Goal: Task Accomplishment & Management: Use online tool/utility

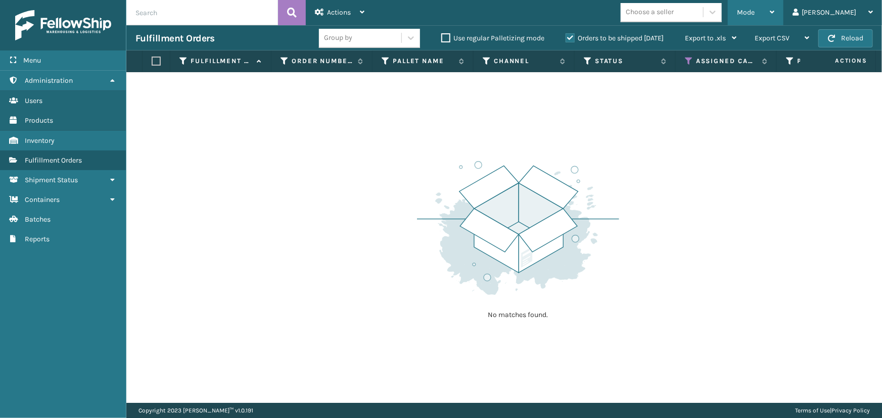
click at [774, 6] on div "Mode" at bounding box center [755, 12] width 37 height 25
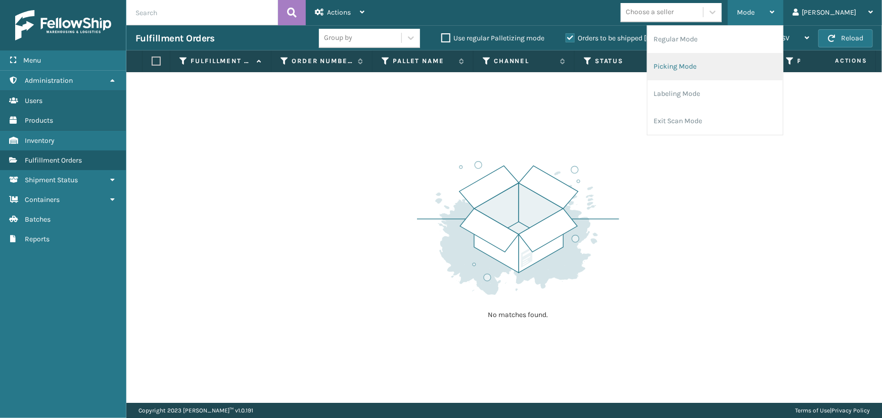
click at [706, 68] on li "Picking Mode" at bounding box center [714, 66] width 135 height 27
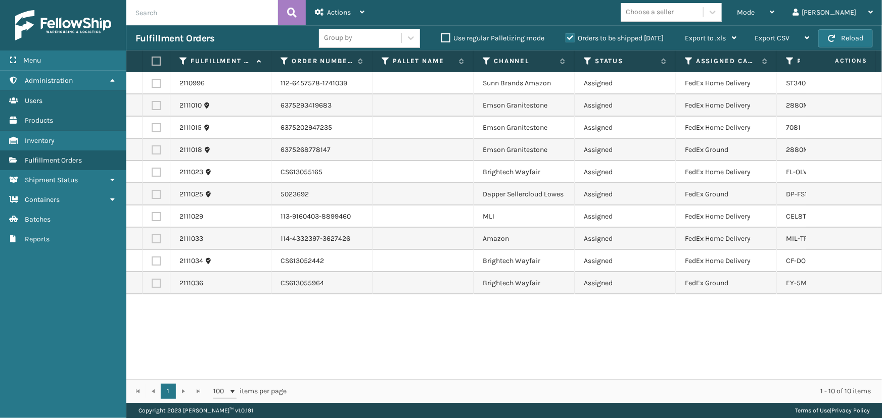
drag, startPoint x: 155, startPoint y: 60, endPoint x: 161, endPoint y: 60, distance: 6.1
click at [156, 60] on label at bounding box center [155, 61] width 6 height 9
click at [152, 60] on input "checkbox" at bounding box center [152, 61] width 1 height 7
checkbox input "true"
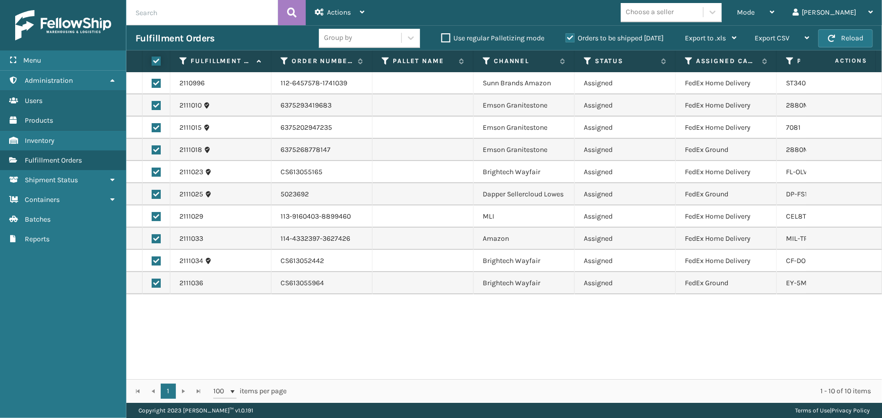
checkbox input "true"
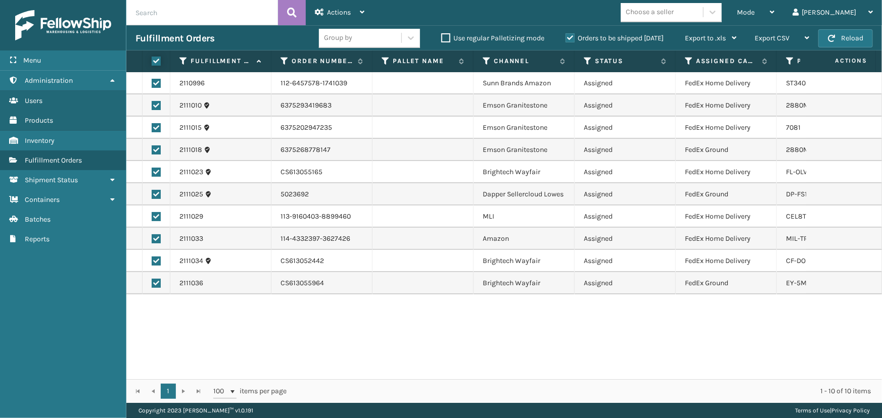
checkbox input "true"
click at [338, 5] on div "Actions" at bounding box center [340, 12] width 50 height 25
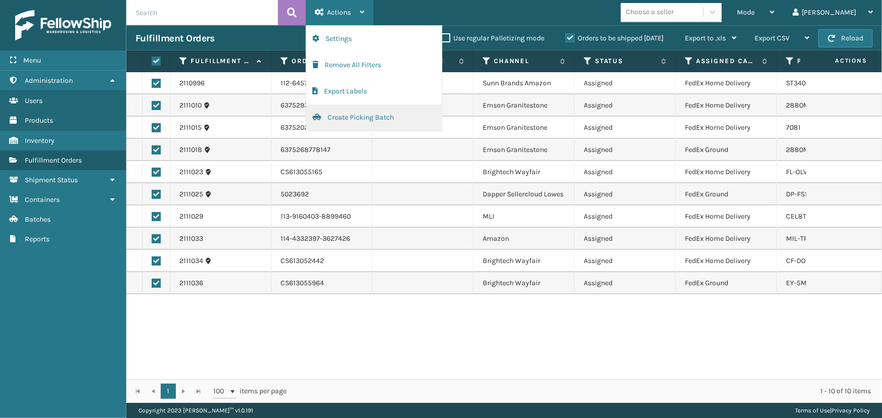
click at [341, 121] on button "Create Picking Batch" at bounding box center [373, 118] width 135 height 26
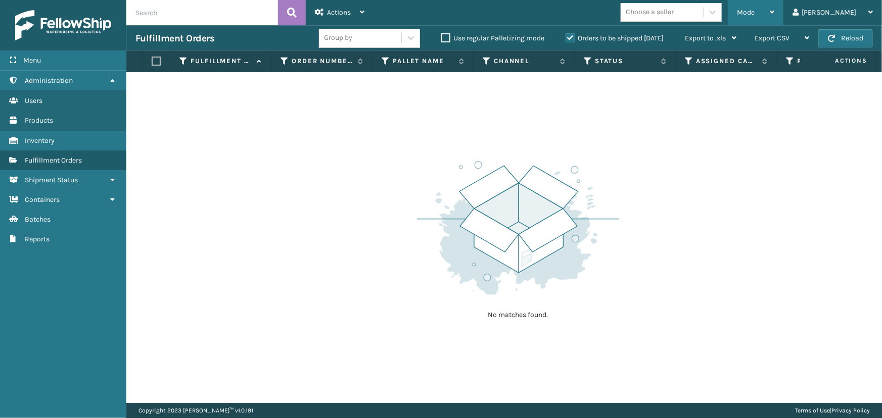
drag, startPoint x: 798, startPoint y: 10, endPoint x: 773, endPoint y: 34, distance: 35.0
click at [774, 10] on div "Mode" at bounding box center [755, 12] width 37 height 25
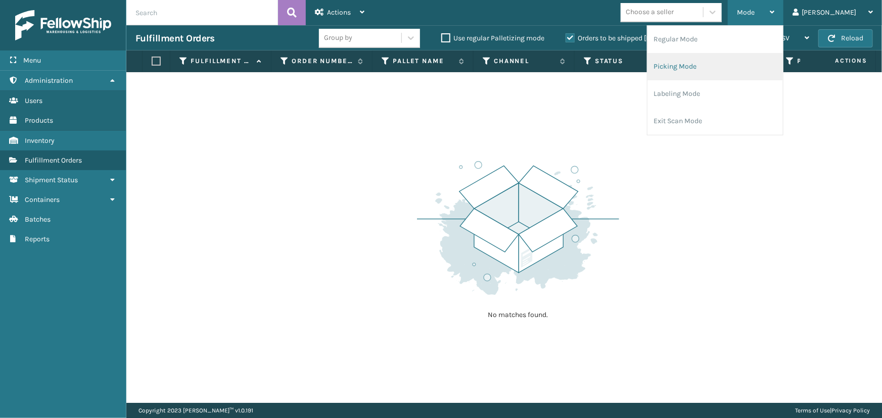
click at [740, 64] on li "Picking Mode" at bounding box center [714, 66] width 135 height 27
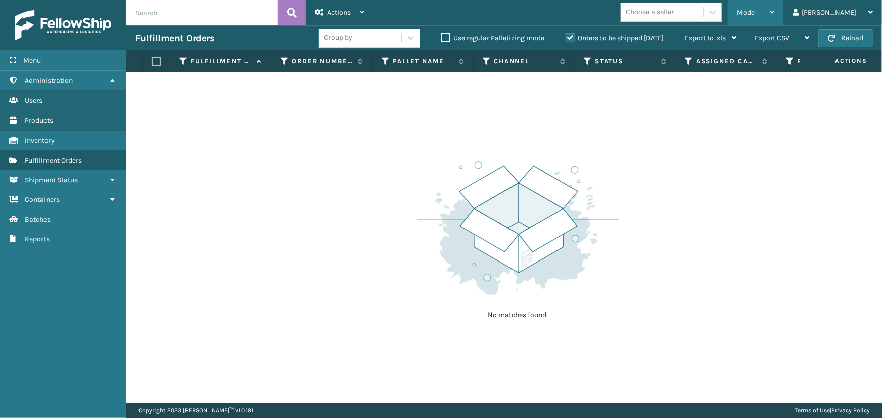
click at [754, 10] on span "Mode" at bounding box center [746, 12] width 18 height 9
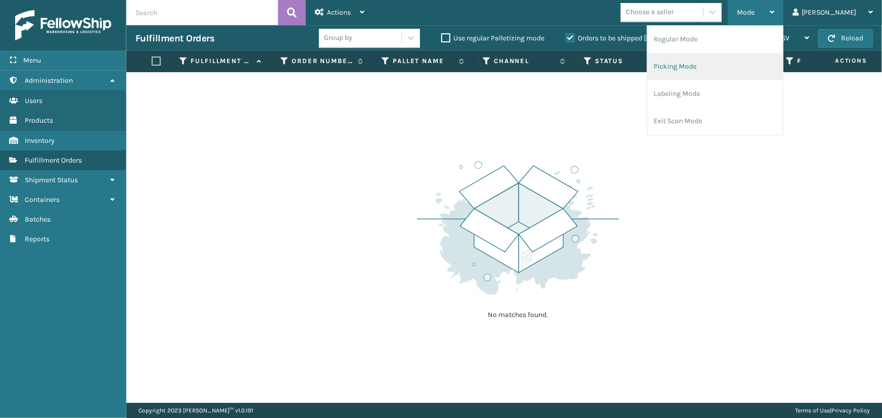
click at [735, 68] on li "Picking Mode" at bounding box center [714, 66] width 135 height 27
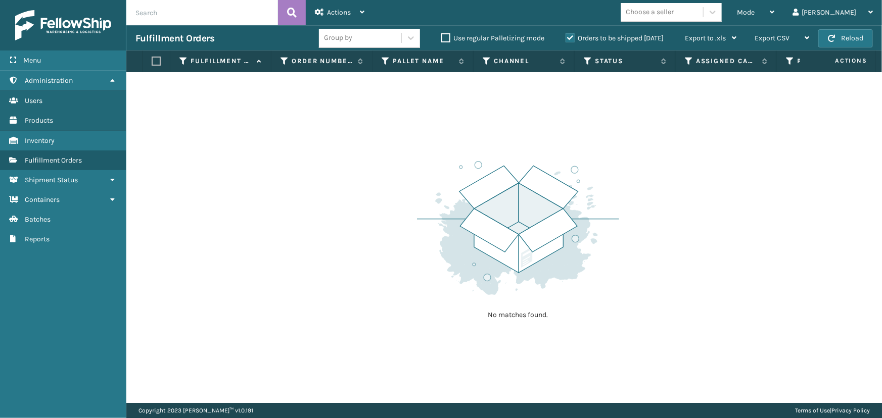
click at [571, 36] on label "Orders to be shipped [DATE]" at bounding box center [614, 38] width 98 height 9
click at [566, 36] on input "Orders to be shipped [DATE]" at bounding box center [565, 35] width 1 height 7
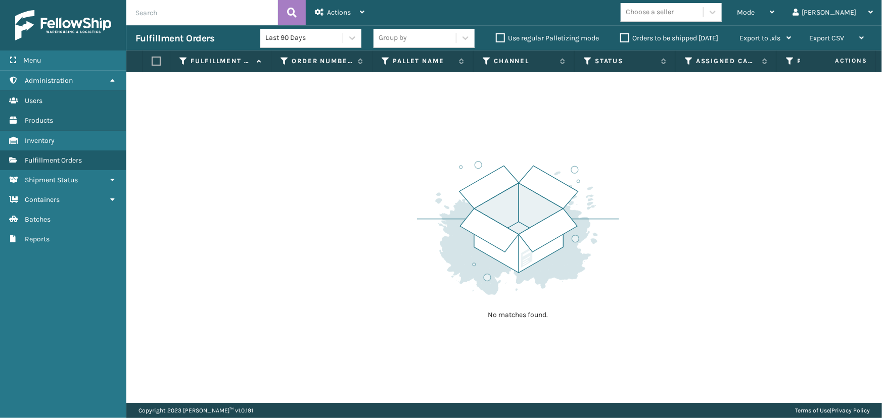
click at [571, 36] on label "Use regular Palletizing mode" at bounding box center [547, 38] width 103 height 9
click at [496, 36] on input "Use regular Palletizing mode" at bounding box center [496, 35] width 1 height 7
click at [574, 38] on label "Use regular Palletizing mode" at bounding box center [547, 38] width 103 height 9
click at [496, 38] on input "Use regular Palletizing mode" at bounding box center [496, 35] width 1 height 7
checkbox input "false"
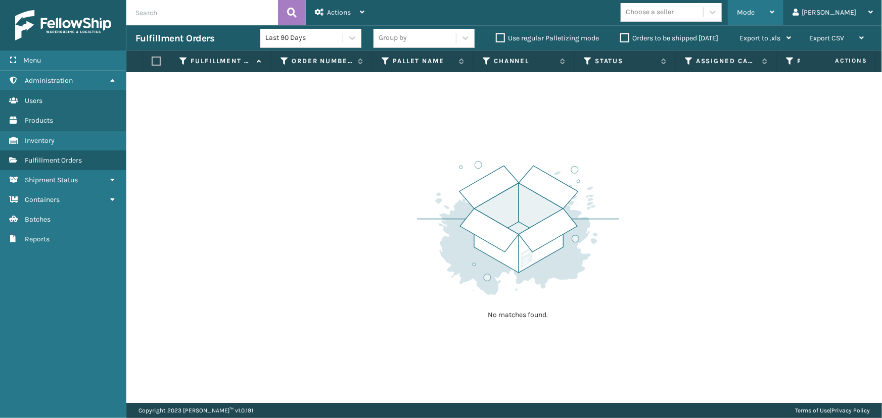
click at [774, 5] on div "Mode" at bounding box center [755, 12] width 37 height 25
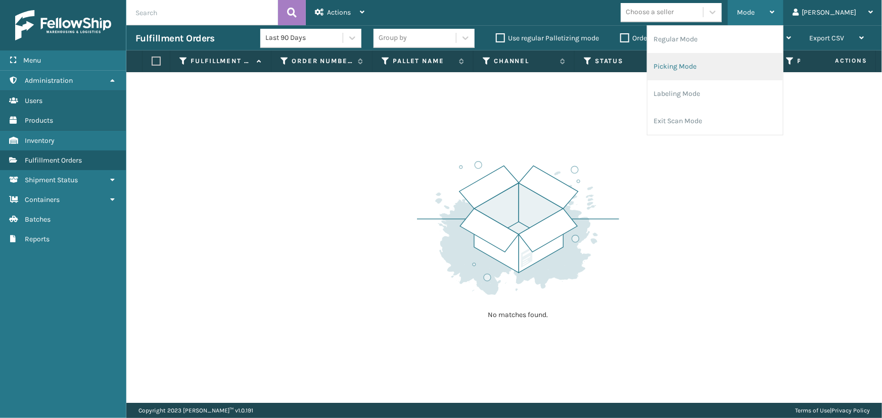
click at [720, 71] on li "Picking Mode" at bounding box center [714, 66] width 135 height 27
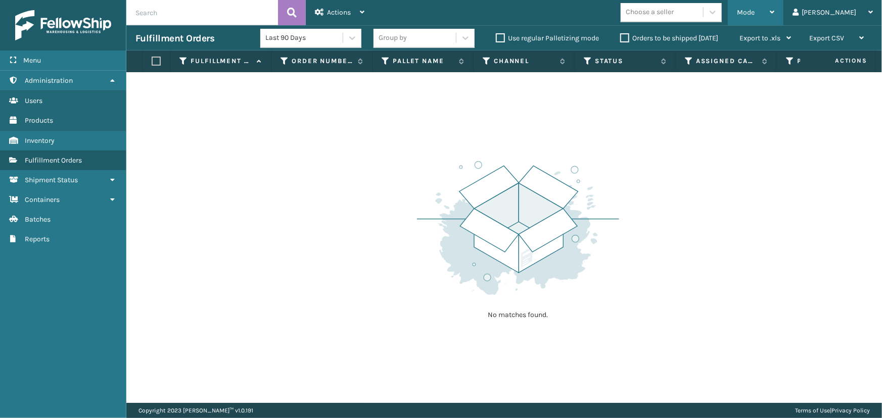
click at [754, 12] on span "Mode" at bounding box center [746, 12] width 18 height 9
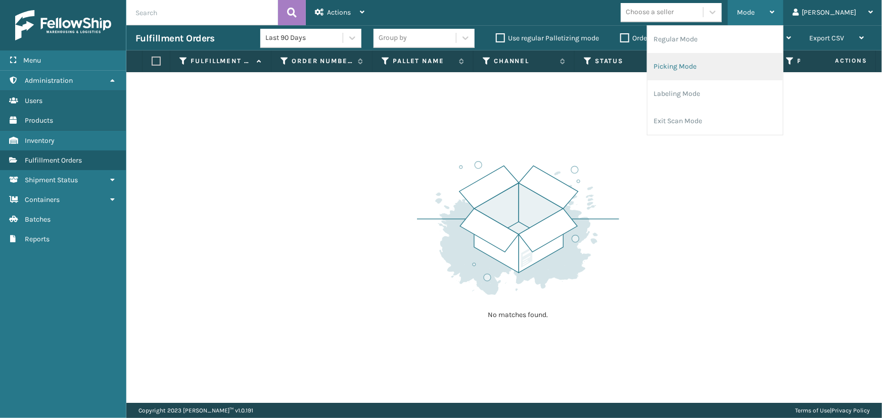
click at [713, 75] on li "Picking Mode" at bounding box center [714, 66] width 135 height 27
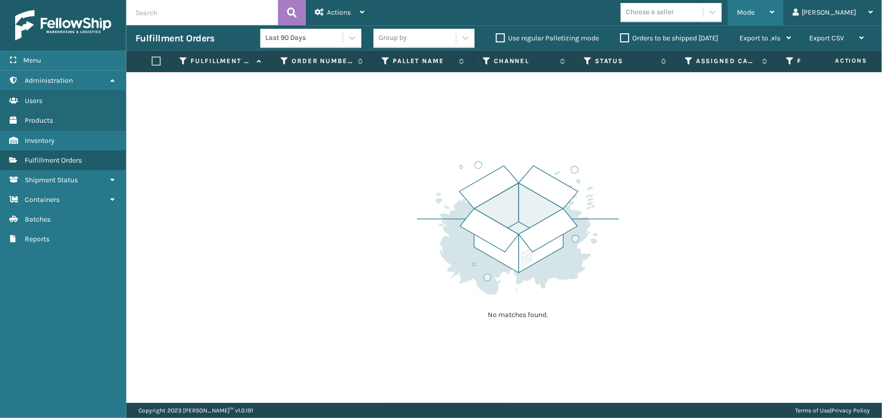
click at [774, 10] on div "Mode" at bounding box center [755, 12] width 37 height 25
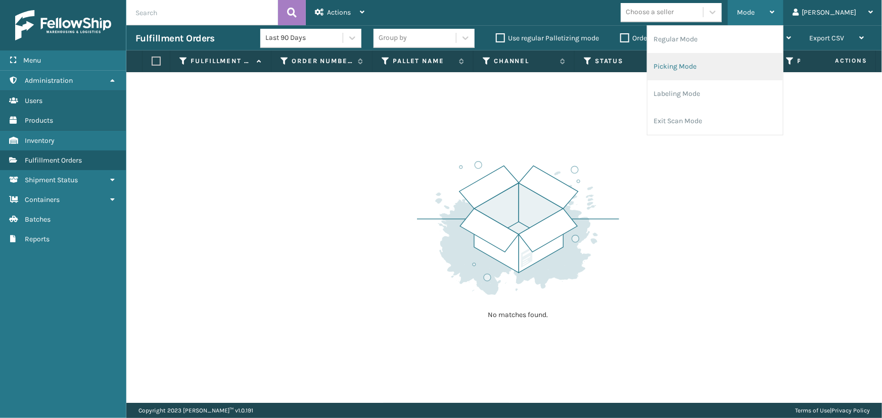
click at [755, 57] on li "Picking Mode" at bounding box center [714, 66] width 135 height 27
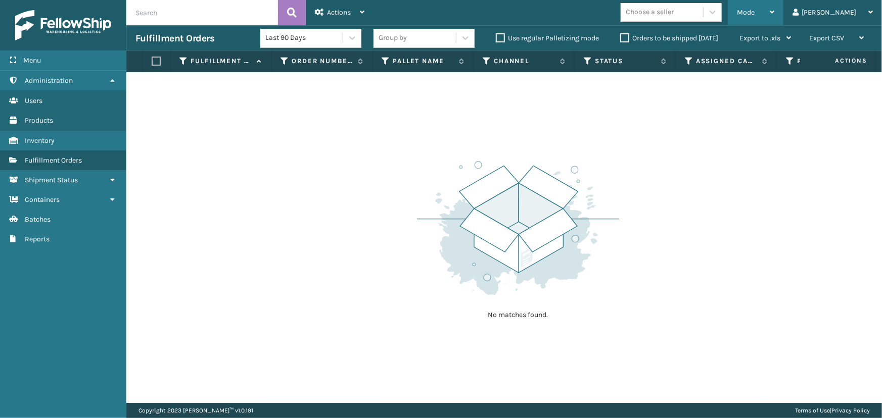
click at [754, 15] on span "Mode" at bounding box center [746, 12] width 18 height 9
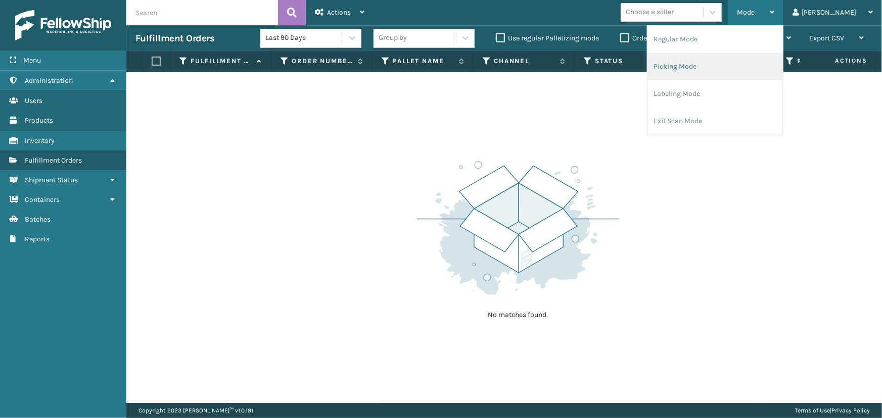
click at [692, 68] on li "Picking Mode" at bounding box center [714, 66] width 135 height 27
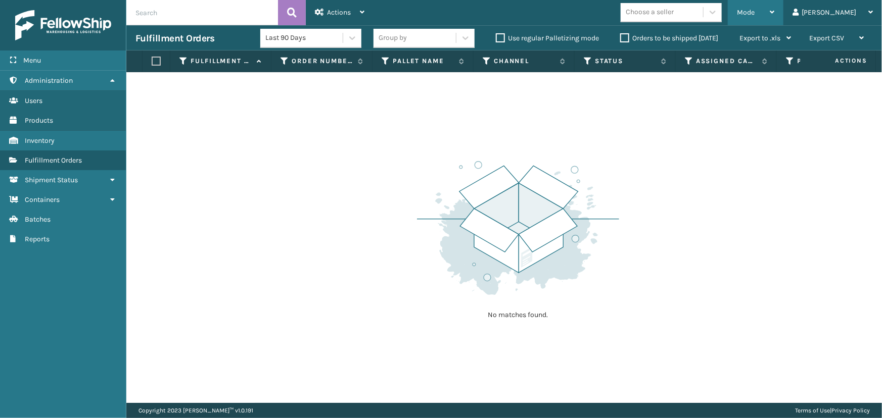
drag, startPoint x: 788, startPoint y: 12, endPoint x: 783, endPoint y: 13, distance: 5.6
click at [754, 12] on span "Mode" at bounding box center [746, 12] width 18 height 9
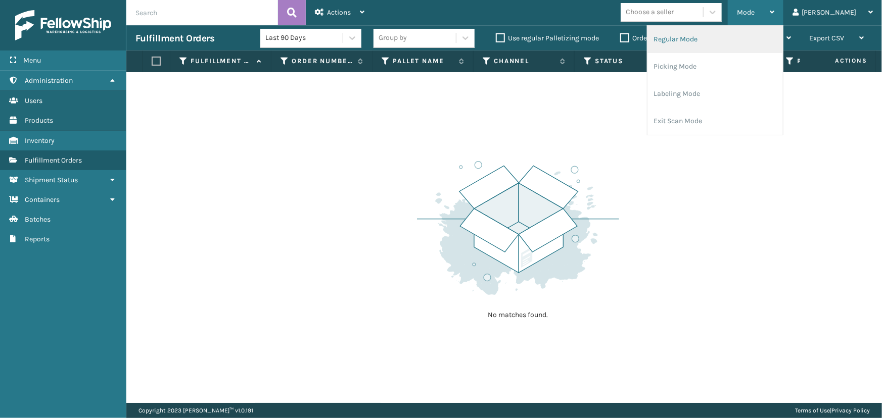
click at [765, 45] on li "Regular Mode" at bounding box center [714, 39] width 135 height 27
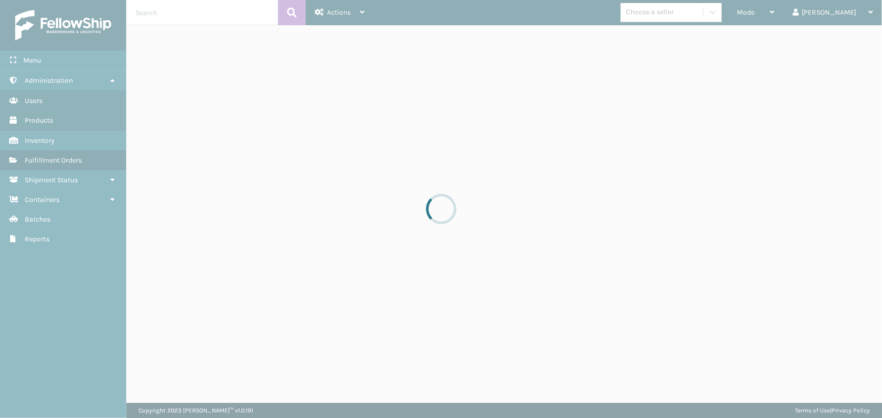
drag, startPoint x: 282, startPoint y: 147, endPoint x: 308, endPoint y: 141, distance: 26.4
click at [293, 145] on div at bounding box center [441, 209] width 882 height 418
click at [308, 141] on div at bounding box center [441, 209] width 882 height 418
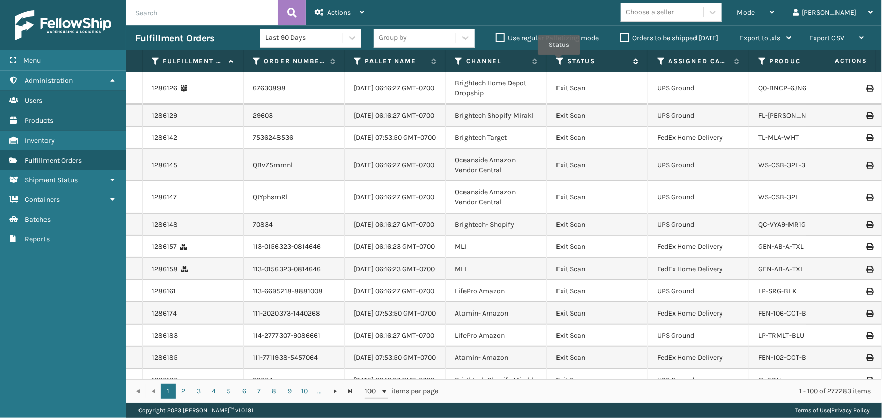
click at [559, 62] on icon at bounding box center [560, 61] width 8 height 9
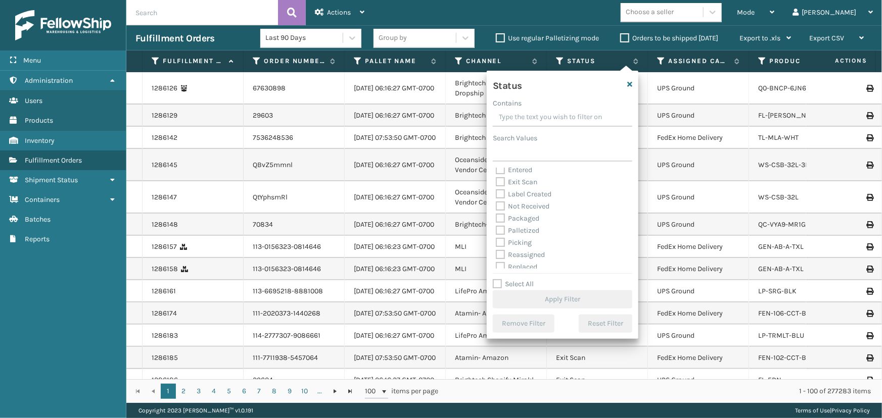
scroll to position [56, 0]
click at [519, 218] on div "Picking" at bounding box center [562, 215] width 133 height 12
click at [511, 207] on div "Palletized" at bounding box center [562, 203] width 133 height 12
click at [515, 215] on label "Picking" at bounding box center [514, 214] width 36 height 9
click at [496, 215] on input "Picking" at bounding box center [496, 212] width 1 height 7
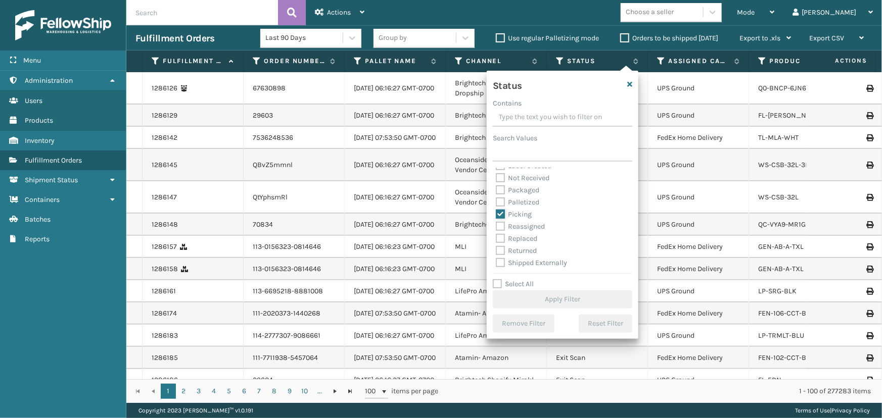
checkbox input "true"
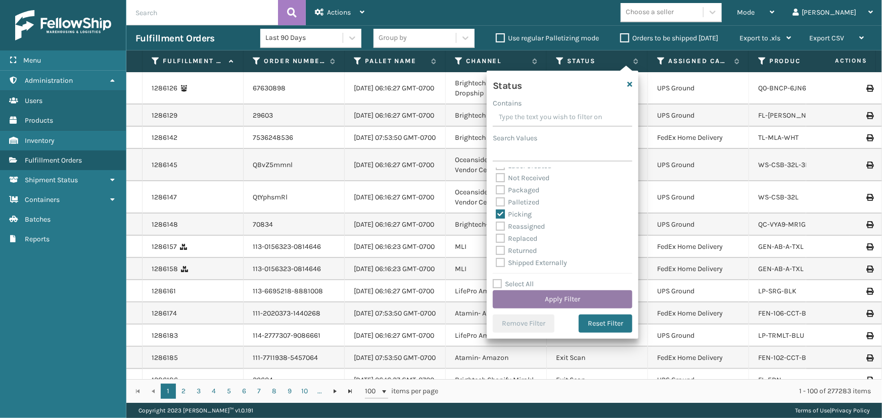
click at [590, 306] on button "Apply Filter" at bounding box center [562, 300] width 139 height 18
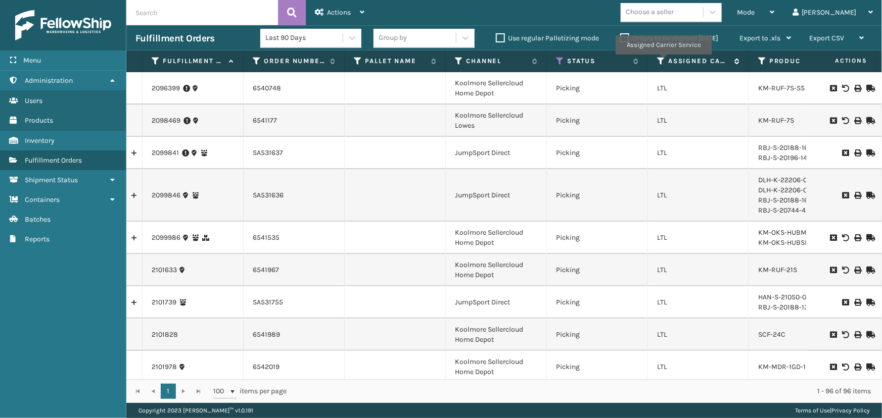
click at [662, 62] on icon at bounding box center [661, 61] width 8 height 9
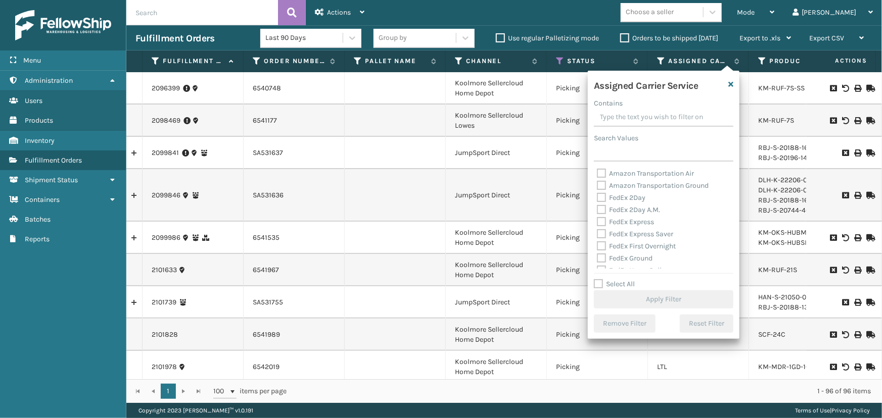
click at [619, 281] on label "Select All" at bounding box center [614, 284] width 41 height 9
click at [619, 279] on input "Select All" at bounding box center [670, 278] width 152 height 1
checkbox input "true"
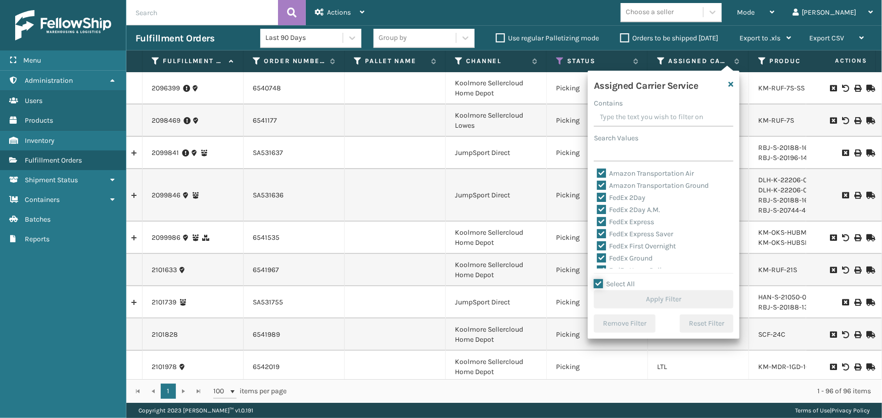
checkbox input "true"
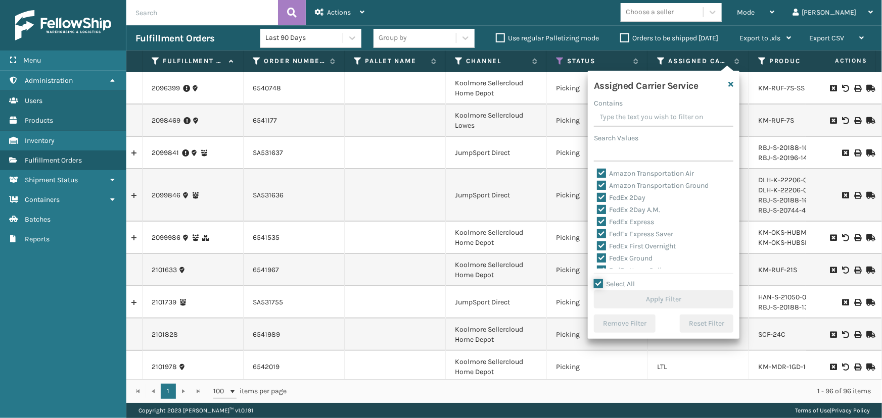
checkbox input "true"
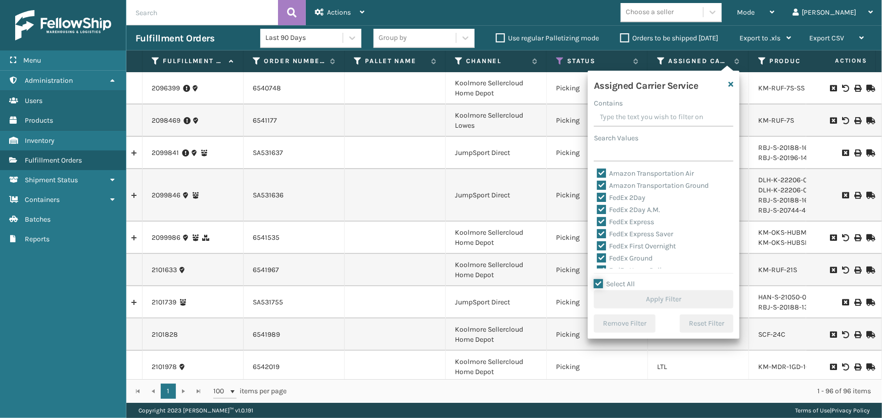
checkbox input "true"
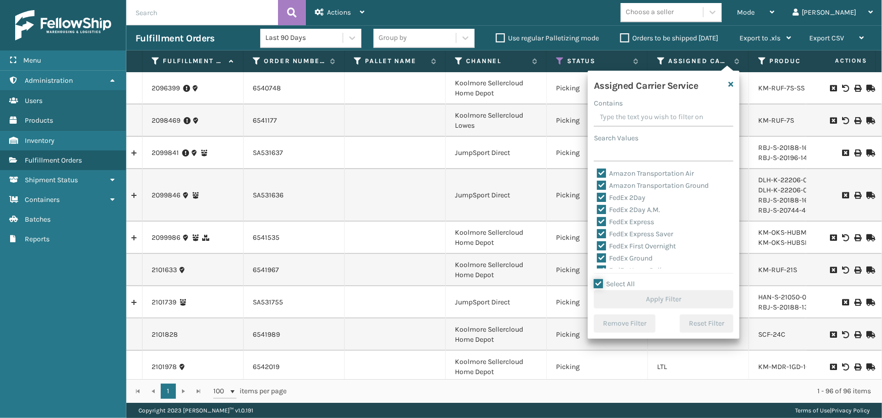
checkbox input "true"
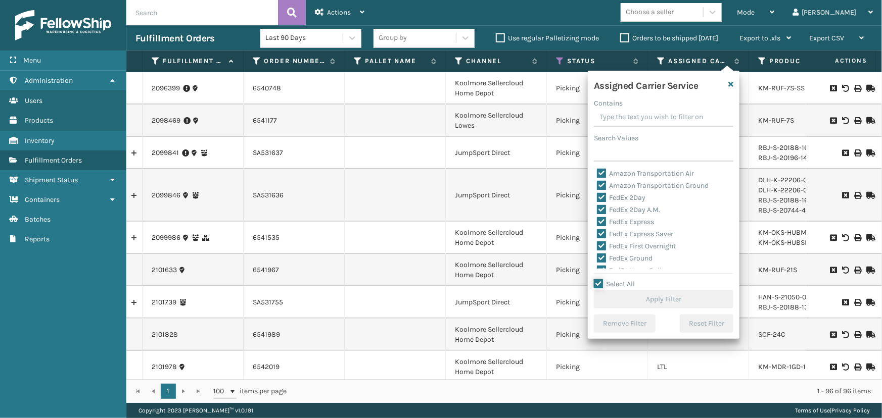
checkbox input "true"
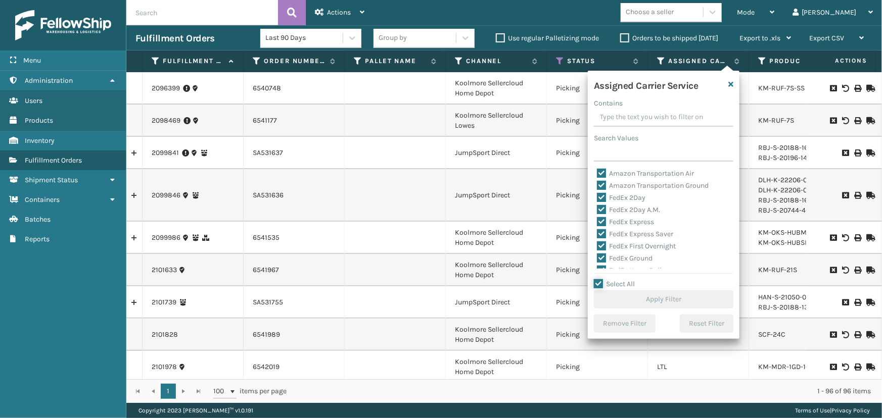
checkbox input "true"
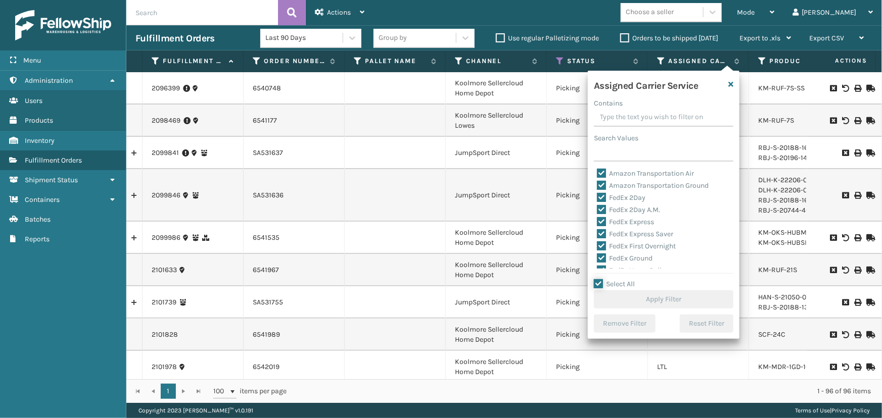
checkbox input "true"
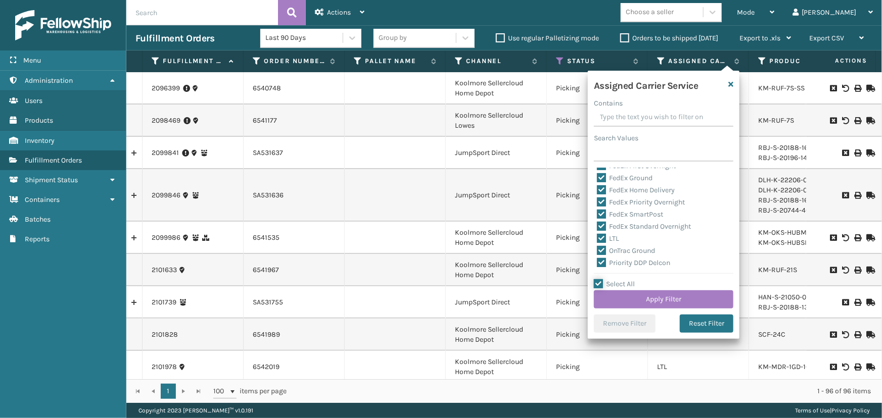
scroll to position [91, 0]
drag, startPoint x: 615, startPoint y: 227, endPoint x: 668, endPoint y: 255, distance: 60.6
click at [614, 227] on label "LTL" at bounding box center [608, 227] width 22 height 9
click at [597, 227] on input "LTL" at bounding box center [597, 225] width 1 height 7
checkbox input "false"
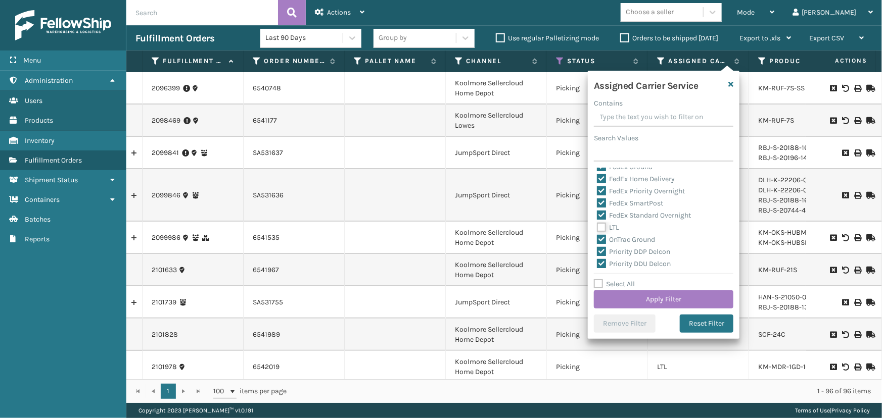
checkbox input "false"
click at [688, 291] on button "Apply Filter" at bounding box center [663, 300] width 139 height 18
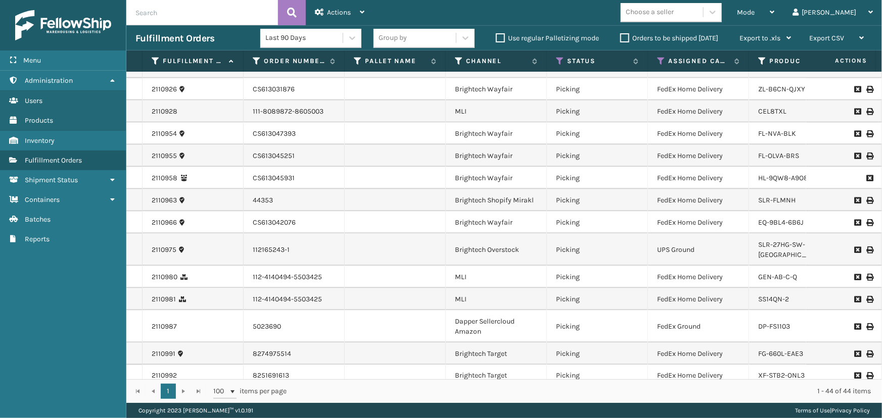
scroll to position [600, 0]
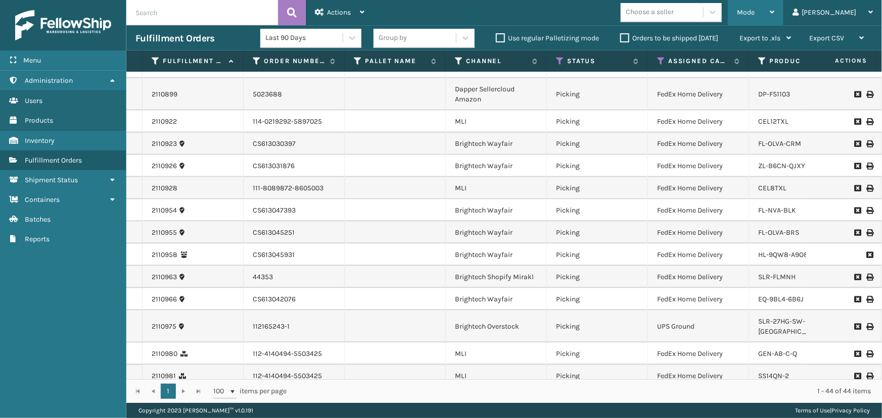
click at [754, 10] on span "Mode" at bounding box center [746, 12] width 18 height 9
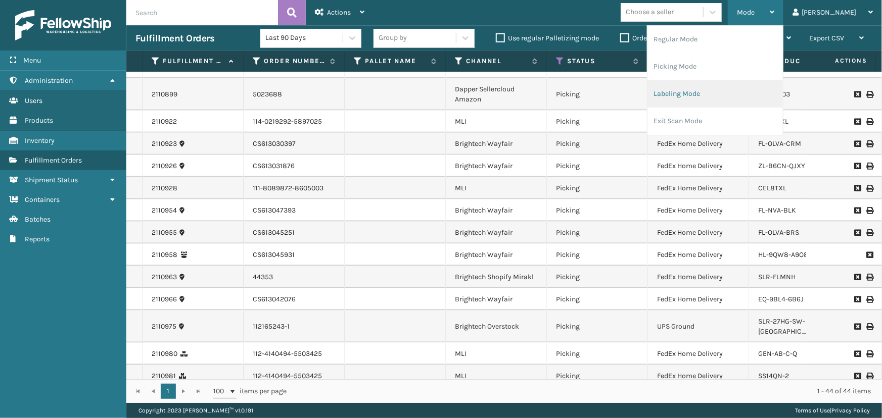
click at [729, 100] on li "Labeling Mode" at bounding box center [714, 93] width 135 height 27
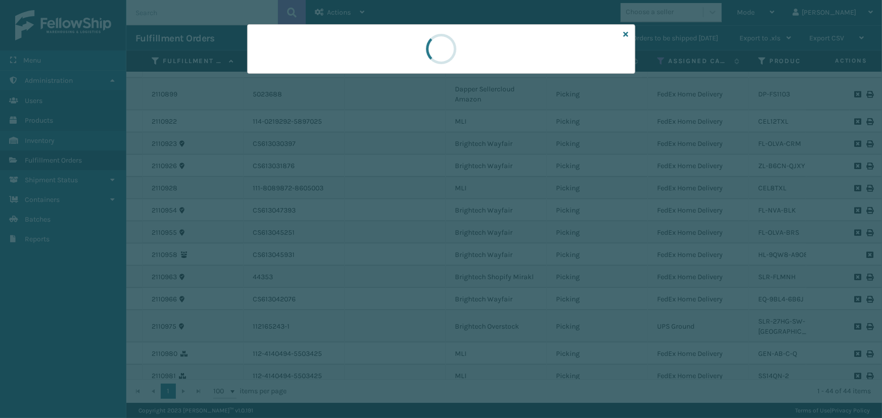
click at [321, 69] on div at bounding box center [441, 49] width 388 height 50
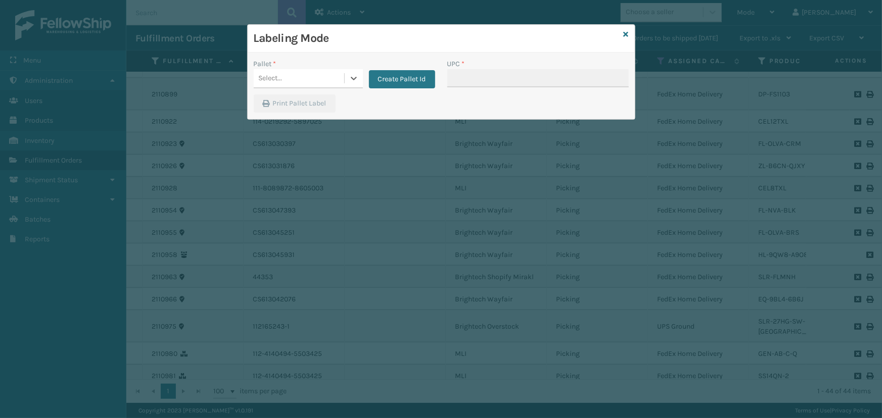
click at [314, 72] on div "Select..." at bounding box center [299, 78] width 90 height 17
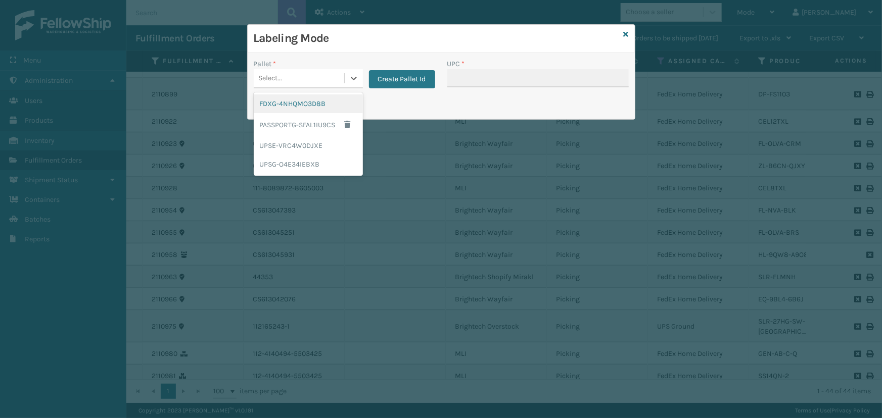
drag, startPoint x: 298, startPoint y: 102, endPoint x: 500, endPoint y: 66, distance: 204.9
click at [299, 102] on div "FDXG-4NHQMO3D8B" at bounding box center [308, 103] width 109 height 19
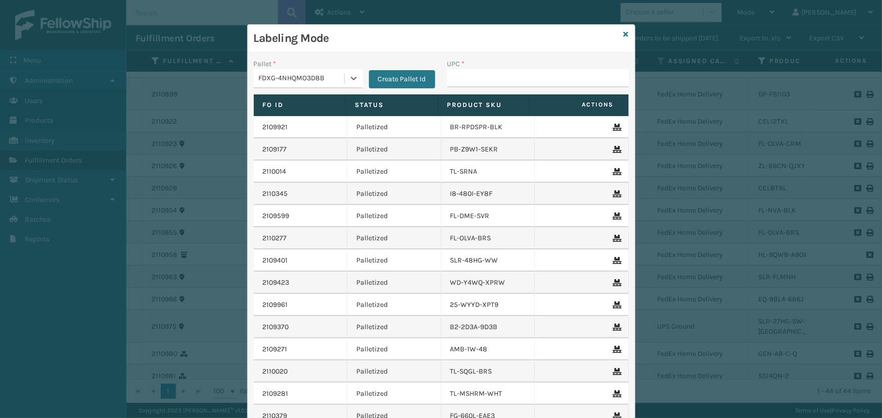
click at [508, 68] on div "UPC *" at bounding box center [537, 64] width 181 height 11
click at [508, 77] on input "UPC *" at bounding box center [537, 78] width 181 height 18
paste input "GEN-PW-VEN-QN"
type input "GEN-PW-VEN-QN"
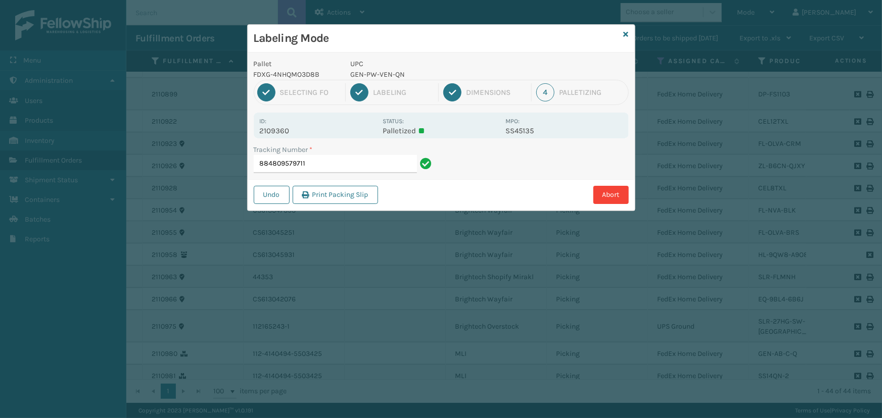
type input "884809579711GEN-PW-VEN-QN"
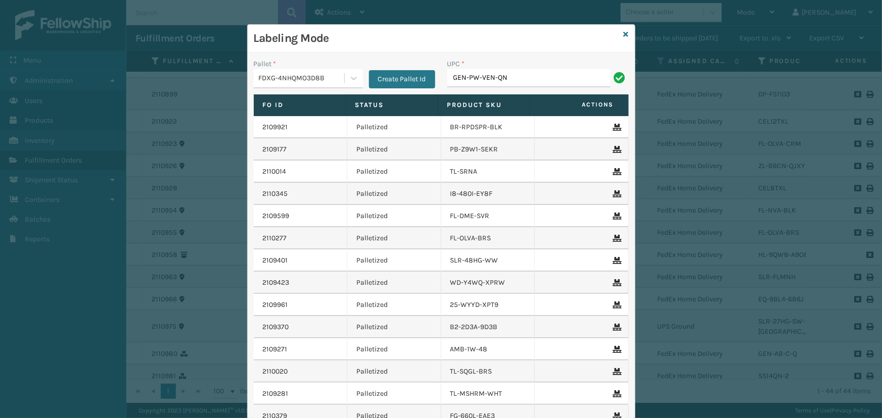
type input "GEN-PW-VEN-QN"
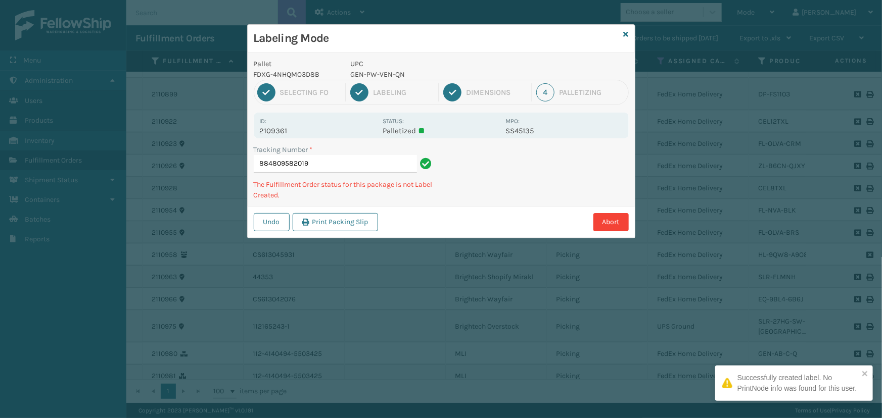
type input "884809582019GEN-PW-VEN-QN"
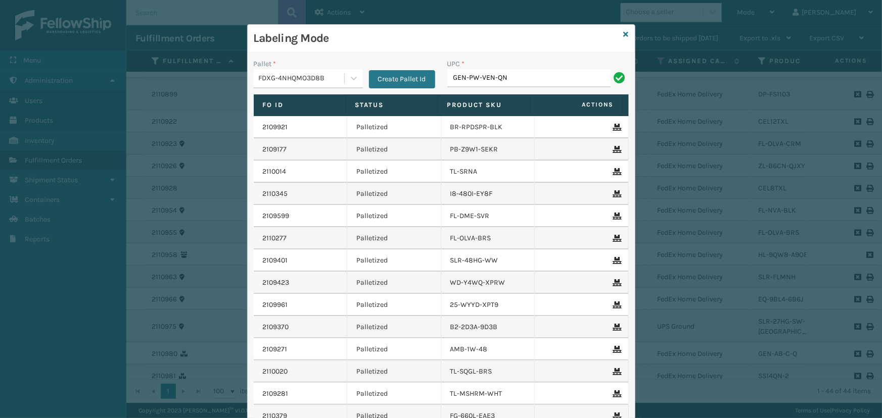
type input "GEN-PW-VEN-QN"
click at [623, 35] on icon at bounding box center [625, 34] width 5 height 7
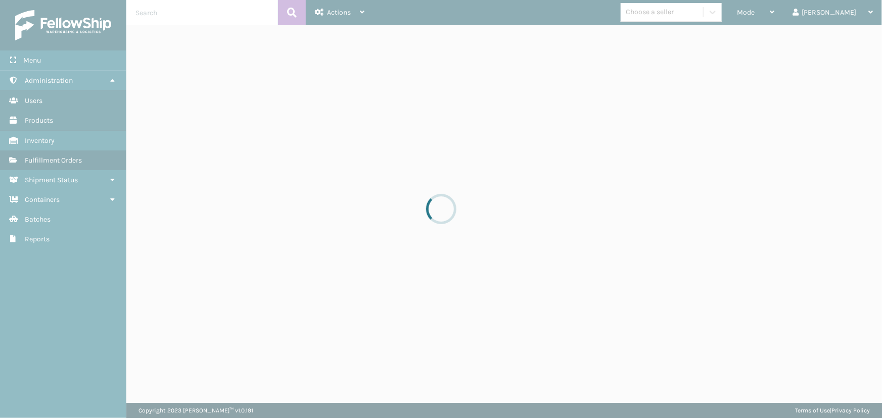
click at [252, 204] on div at bounding box center [441, 209] width 882 height 418
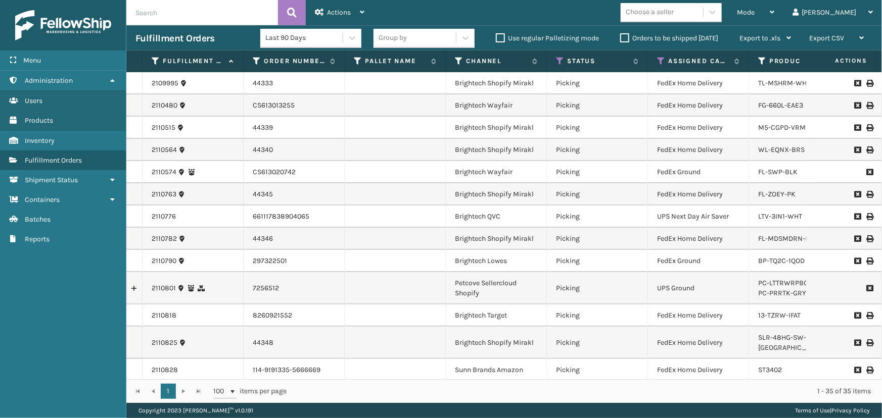
drag, startPoint x: 258, startPoint y: 202, endPoint x: 296, endPoint y: 212, distance: 38.7
click at [286, 210] on td "661117838904065" at bounding box center [294, 217] width 101 height 22
click at [297, 212] on td "661117838904065" at bounding box center [294, 217] width 101 height 22
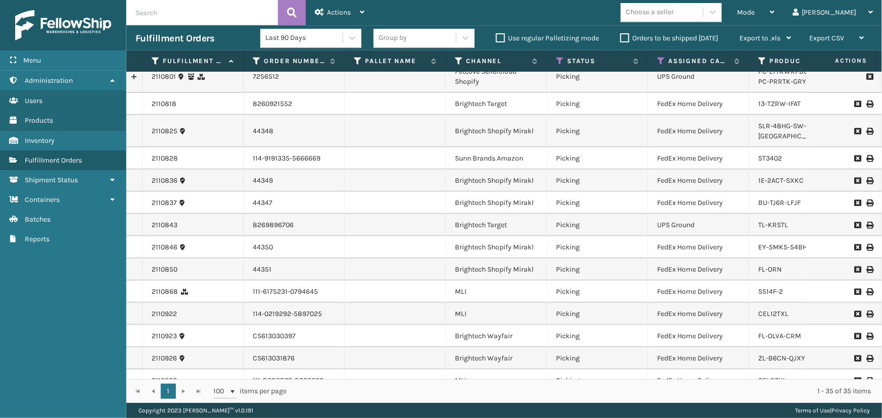
scroll to position [0, 0]
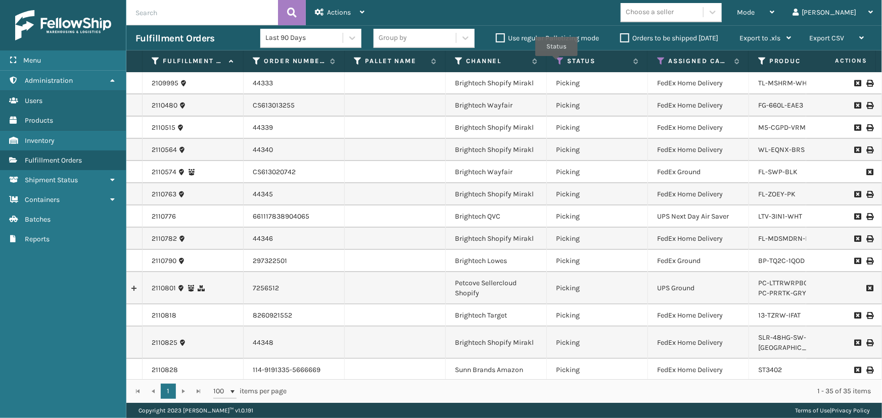
click at [558, 62] on icon at bounding box center [560, 61] width 8 height 9
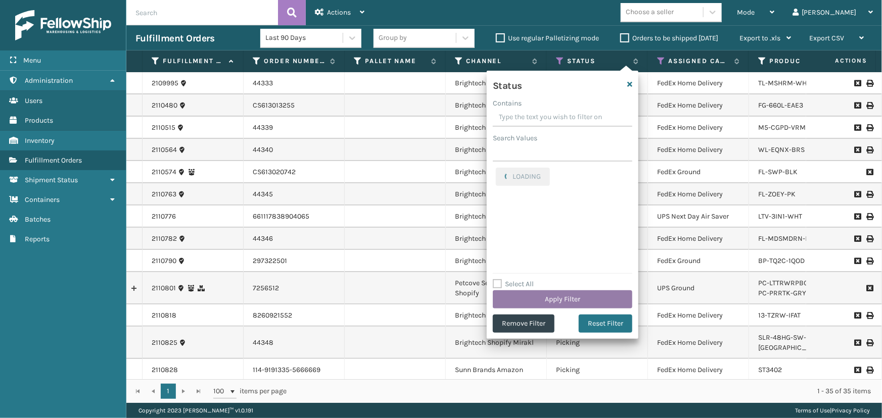
click at [571, 301] on button "Apply Filter" at bounding box center [562, 300] width 139 height 18
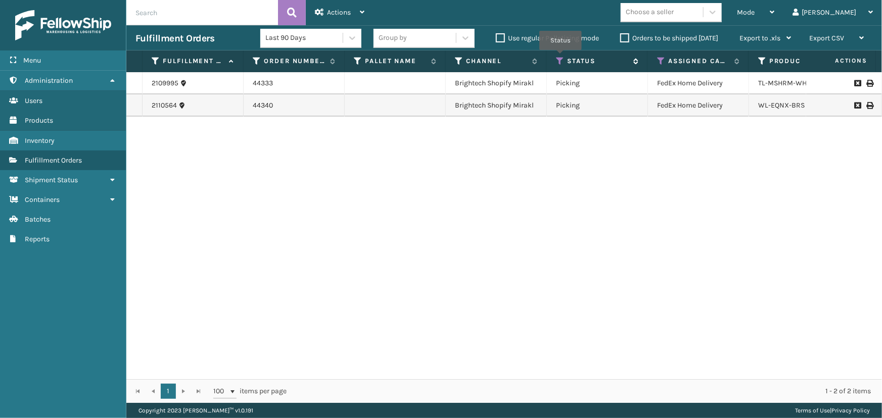
click at [560, 57] on icon at bounding box center [560, 61] width 8 height 9
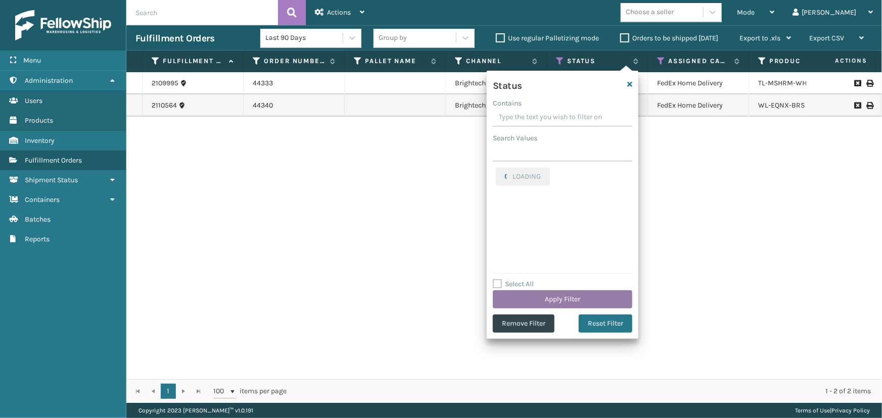
click at [548, 298] on button "Apply Filter" at bounding box center [562, 300] width 139 height 18
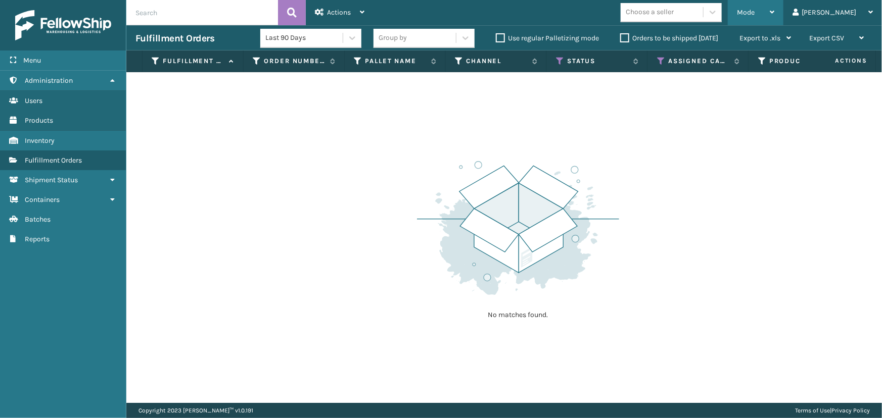
click at [754, 14] on span "Mode" at bounding box center [746, 12] width 18 height 9
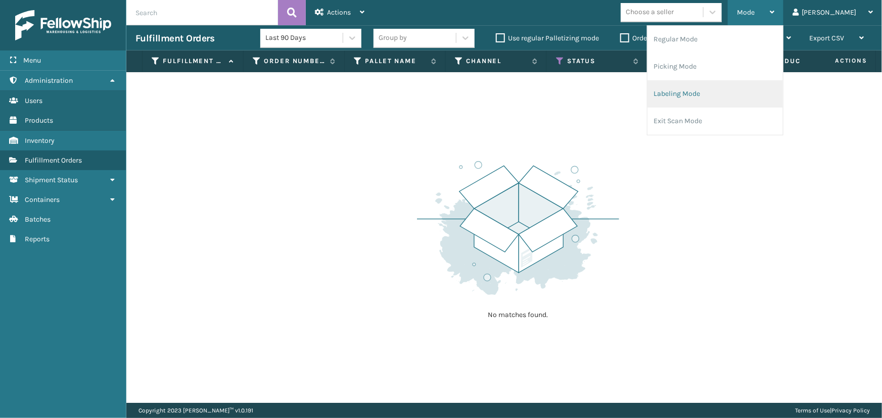
click at [728, 105] on li "Labeling Mode" at bounding box center [714, 93] width 135 height 27
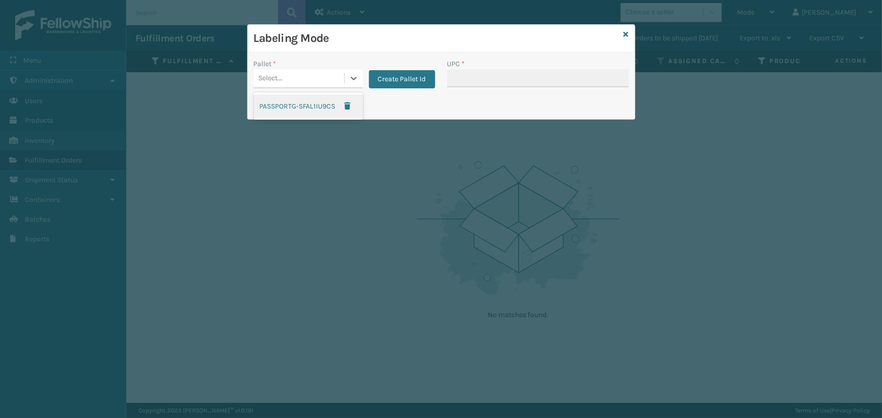
click at [304, 73] on div "Select..." at bounding box center [299, 78] width 90 height 17
click at [627, 35] on icon at bounding box center [625, 34] width 5 height 7
